Goal: Transaction & Acquisition: Purchase product/service

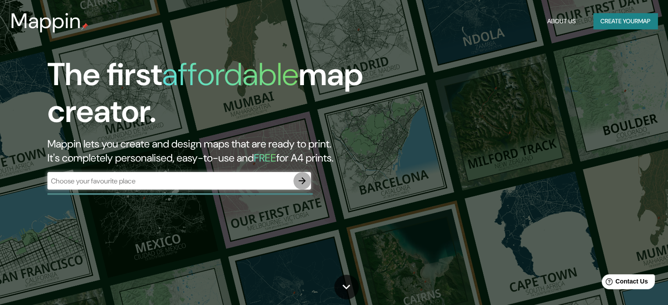
click at [309, 183] on button "button" at bounding box center [302, 181] width 18 height 18
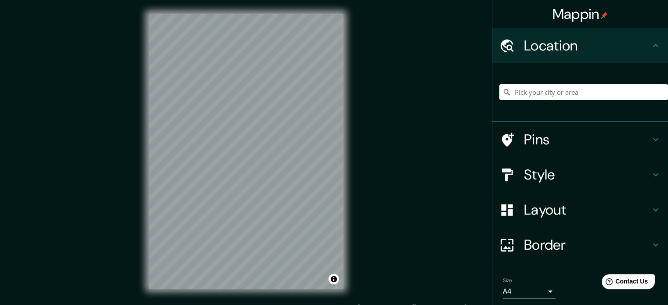
click at [551, 94] on input "Pick your city or area" at bounding box center [583, 92] width 169 height 16
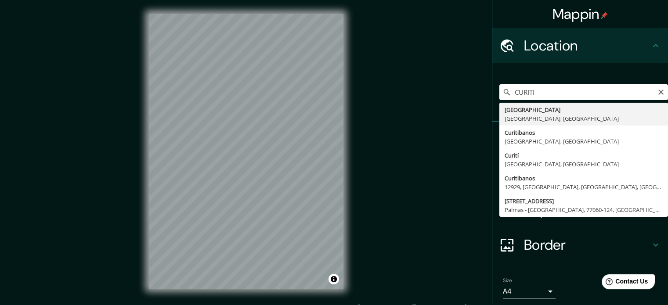
type input "[GEOGRAPHIC_DATA], [GEOGRAPHIC_DATA], [GEOGRAPHIC_DATA]"
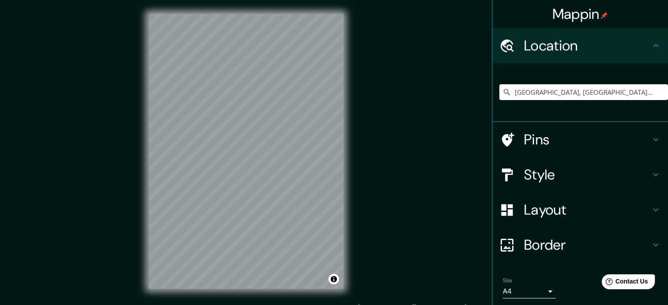
scroll to position [30, 0]
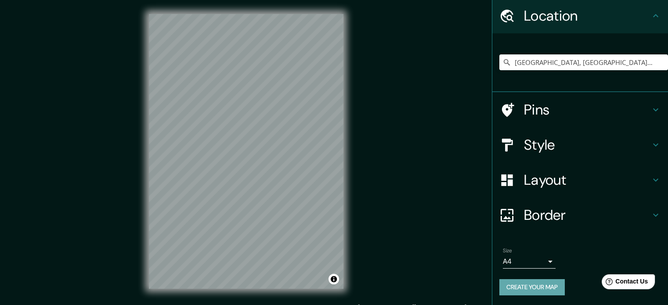
click at [534, 285] on button "Create your map" at bounding box center [531, 287] width 65 height 16
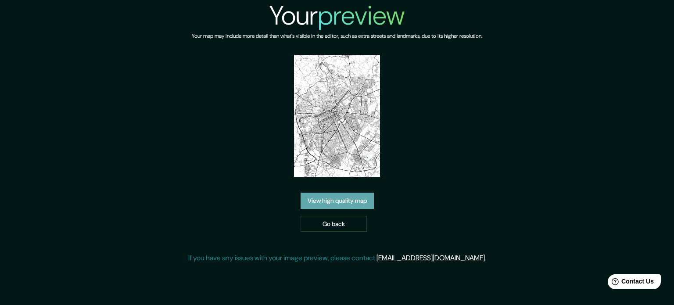
click at [327, 206] on link "View high quality map" at bounding box center [337, 201] width 73 height 16
